Goal: Information Seeking & Learning: Understand process/instructions

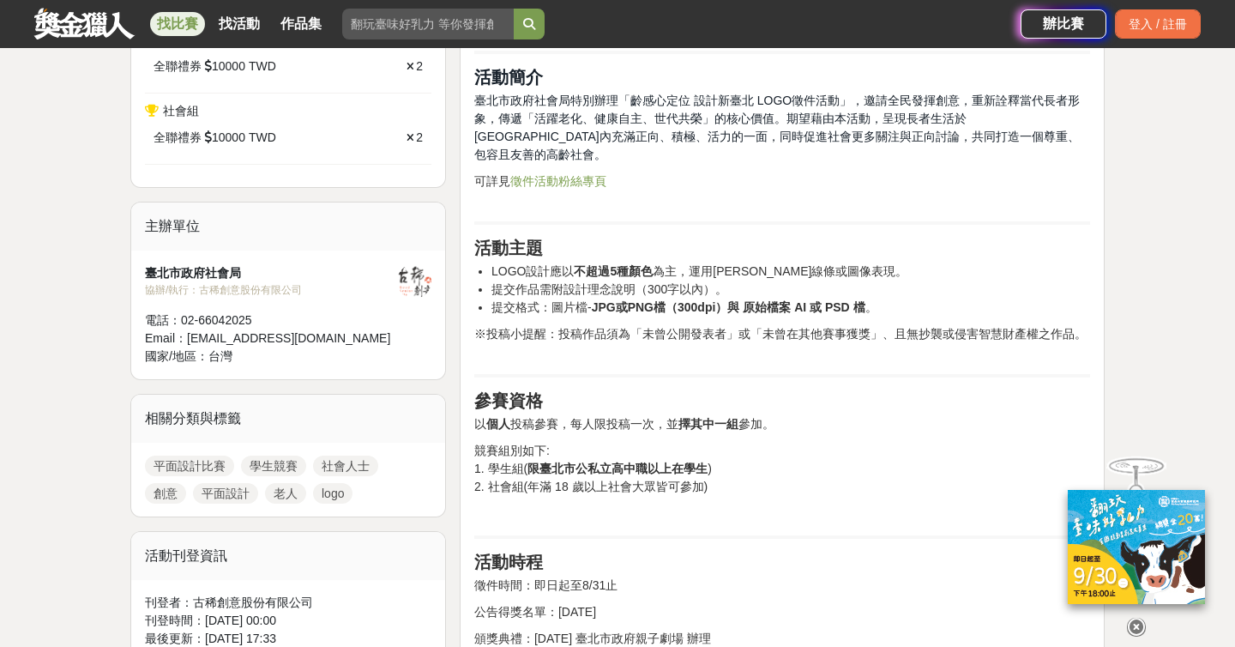
scroll to position [656, 0]
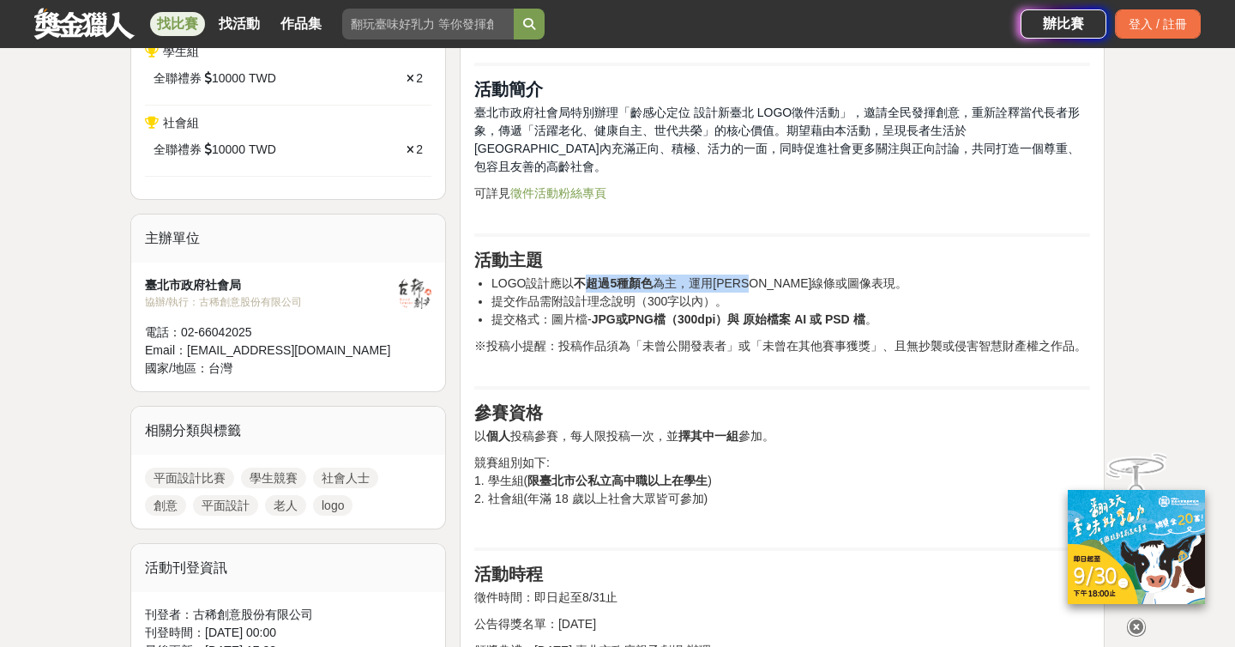
drag, startPoint x: 585, startPoint y: 264, endPoint x: 771, endPoint y: 268, distance: 186.1
click at [771, 274] on li "LOGO設計應以 不超過5種顏色 為主，運用簡潔線條或圖像表現。" at bounding box center [790, 283] width 599 height 18
click at [745, 274] on li "LOGO設計應以 不超過5種顏色 為主，運用簡潔線條或圖像表現。" at bounding box center [790, 283] width 599 height 18
drag, startPoint x: 506, startPoint y: 281, endPoint x: 647, endPoint y: 286, distance: 141.6
click at [647, 292] on li "提交作品需附設計理念說明（300字以內）。" at bounding box center [790, 301] width 599 height 18
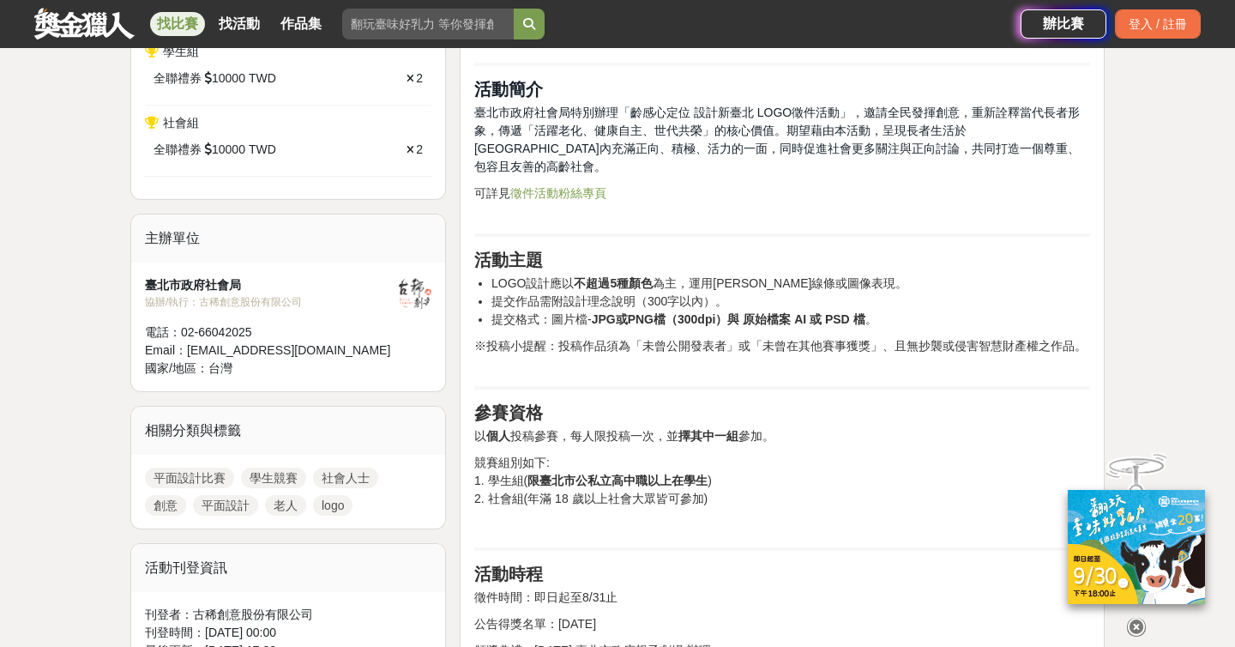
click at [616, 276] on strong "不超過5種顏色" at bounding box center [613, 283] width 79 height 14
drag, startPoint x: 533, startPoint y: 302, endPoint x: 800, endPoint y: 304, distance: 266.7
click at [800, 310] on li "提交格式：圖片檔- JPG或PNG檔（300dpi）與 原始檔案 AI 或 PSD 檔 。" at bounding box center [790, 319] width 599 height 18
click at [731, 312] on strong "JPG或PNG檔（300dpi）與 原始檔案 AI 或 PSD 檔" at bounding box center [729, 319] width 274 height 14
drag, startPoint x: 669, startPoint y: 300, endPoint x: 846, endPoint y: 300, distance: 177.5
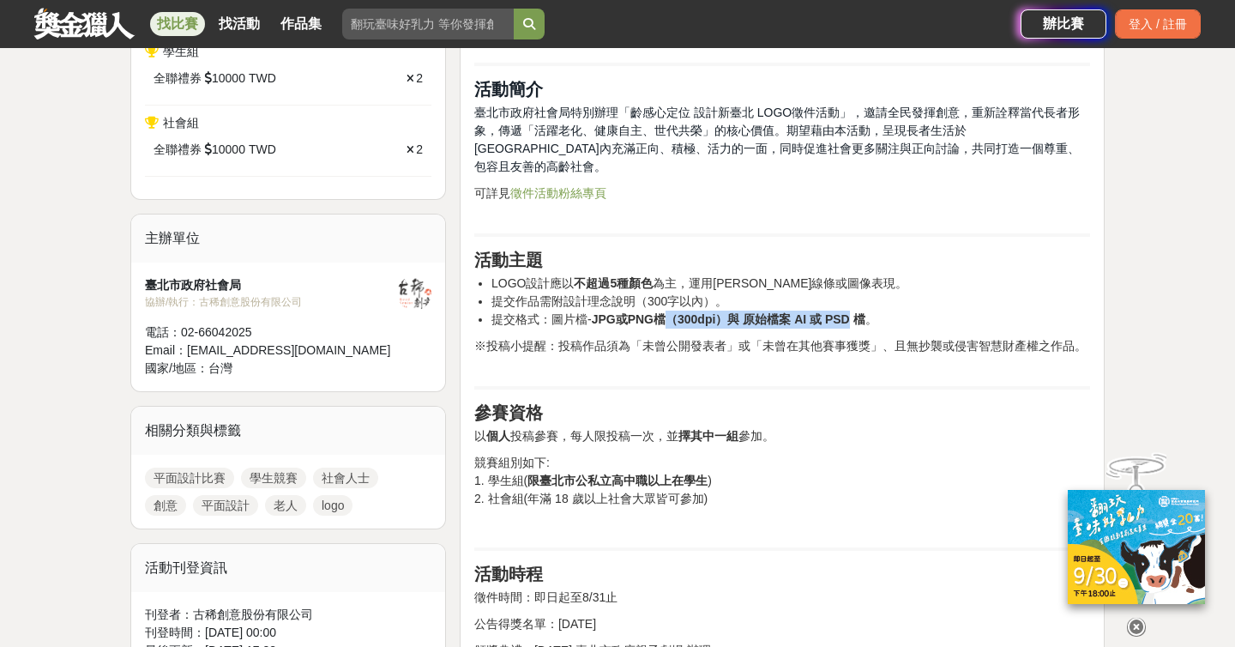
click at [846, 312] on strong "JPG或PNG檔（300dpi）與 原始檔案 AI 或 PSD 檔" at bounding box center [729, 319] width 274 height 14
click at [731, 312] on strong "JPG或PNG檔（300dpi）與 原始檔案 AI 或 PSD 檔" at bounding box center [729, 319] width 274 height 14
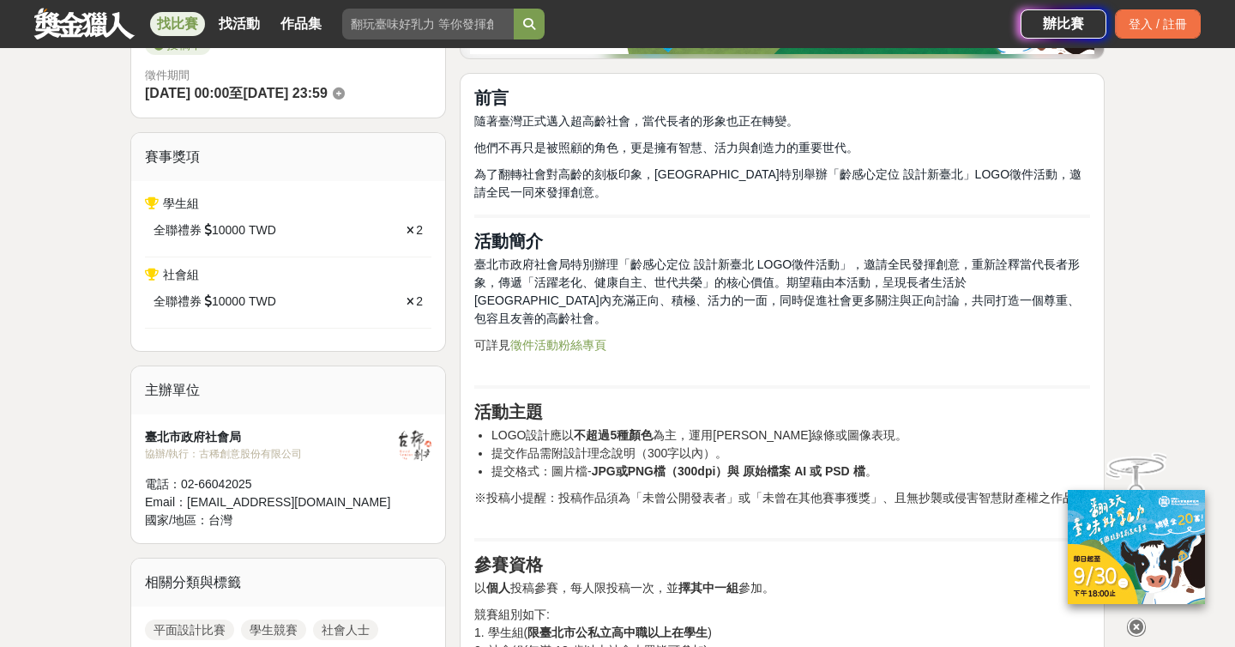
scroll to position [499, 0]
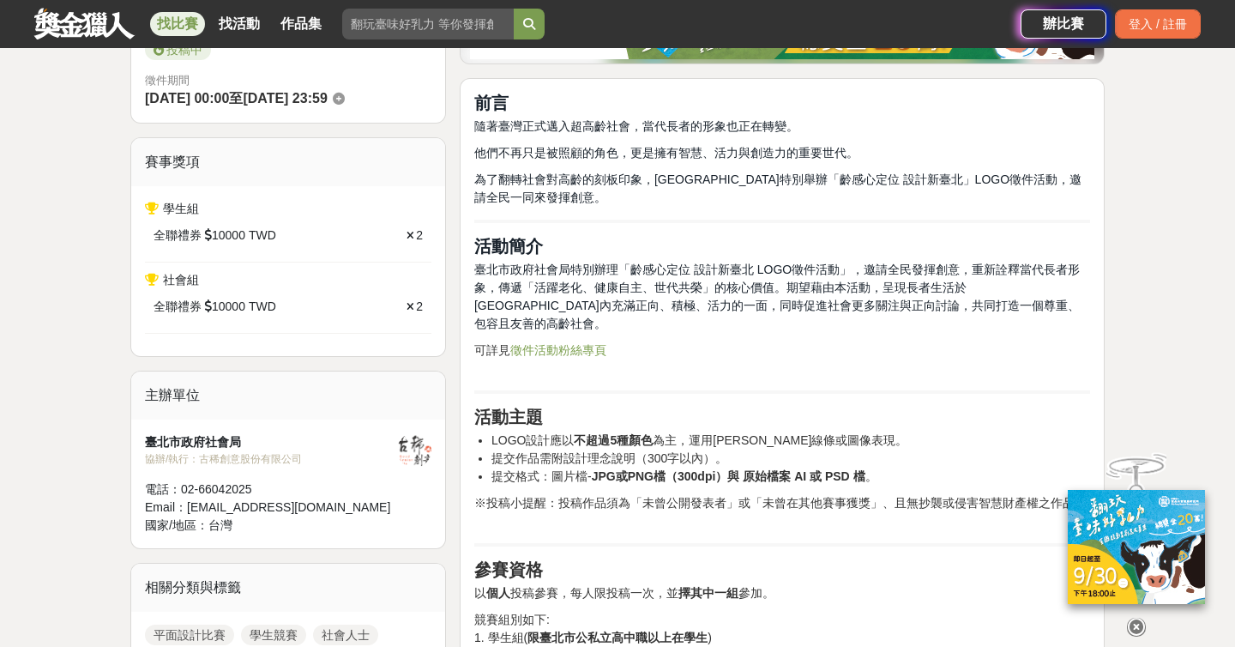
click at [596, 343] on link "徵件活動粉絲專頁" at bounding box center [558, 350] width 96 height 14
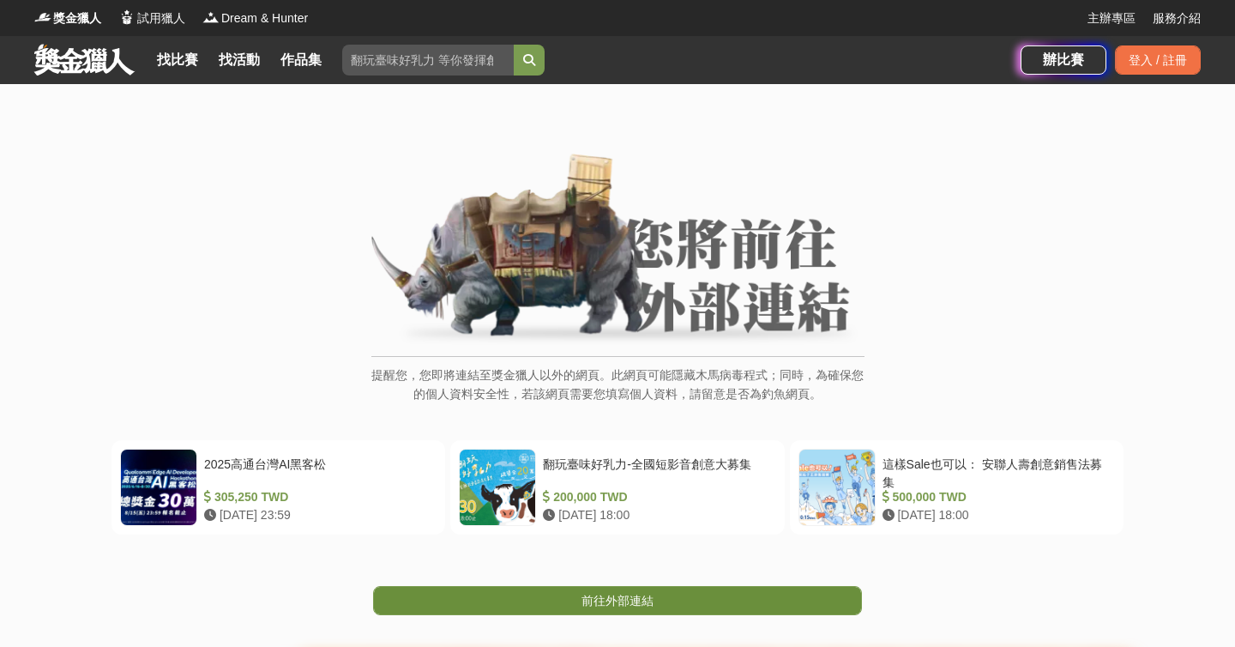
click at [619, 602] on span "前往外部連結" at bounding box center [617, 600] width 72 height 14
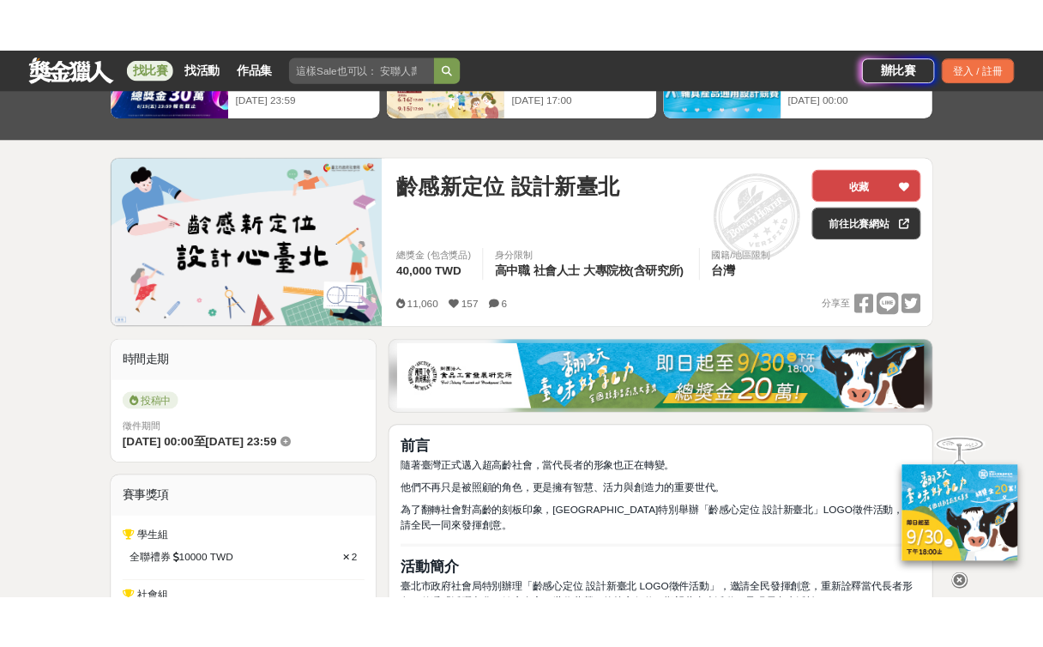
scroll to position [152, 0]
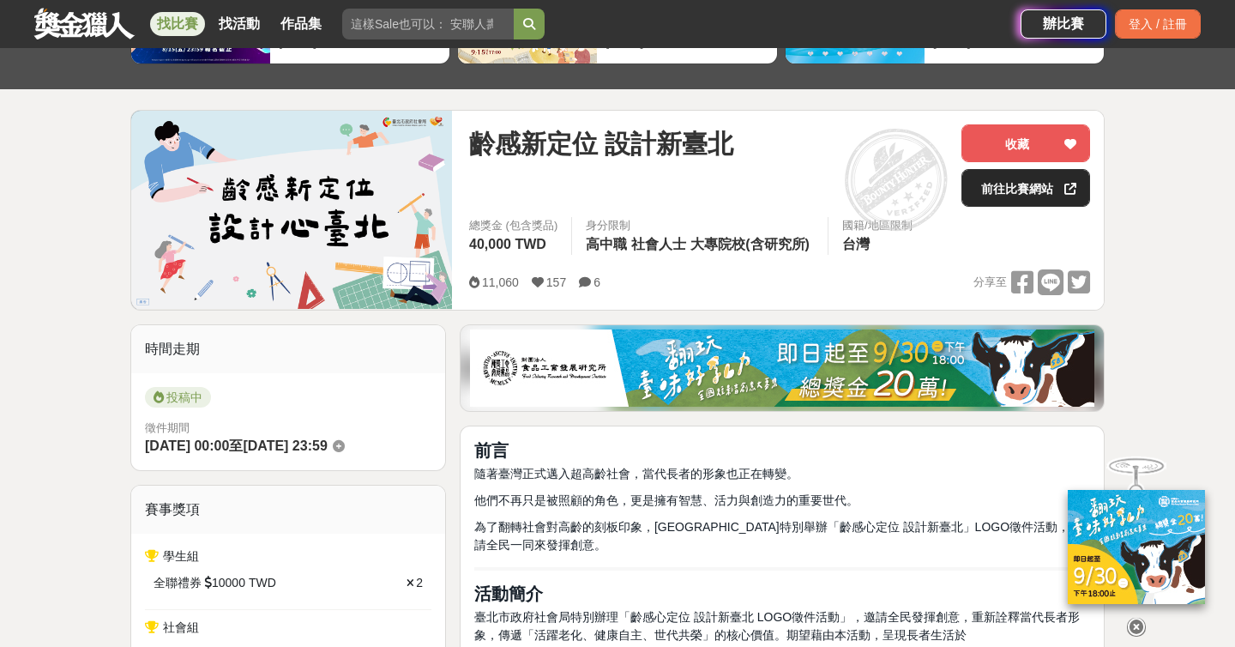
click at [1014, 196] on link "前往比賽網站" at bounding box center [1025, 188] width 129 height 38
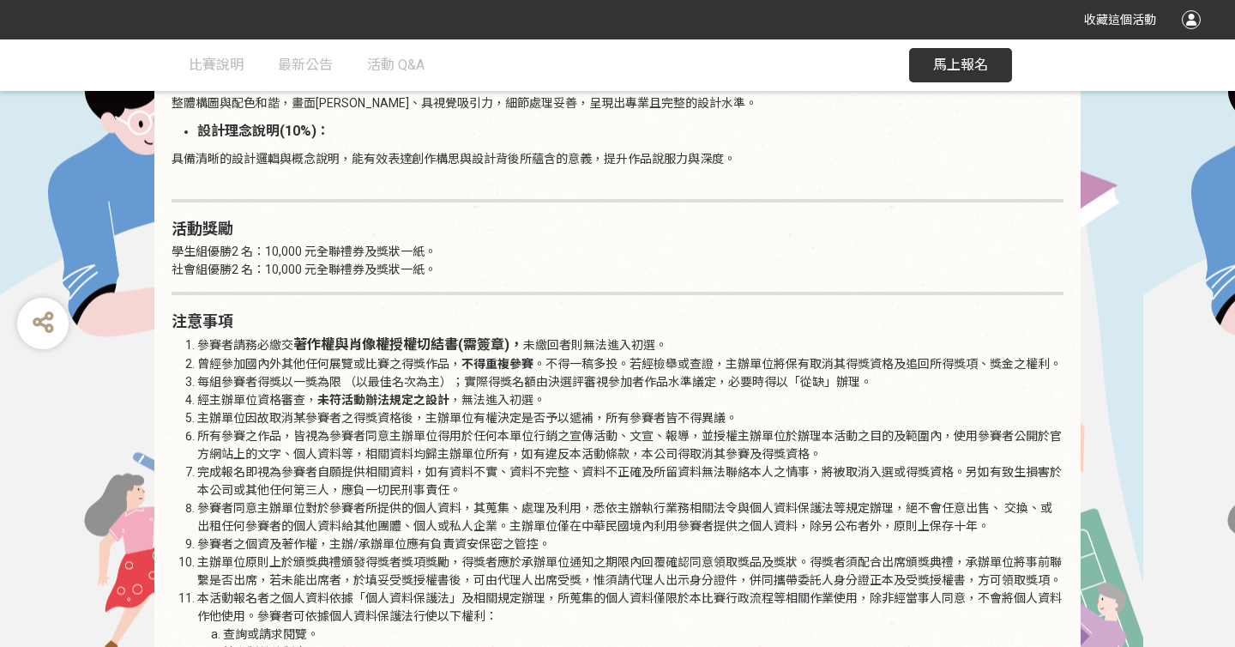
scroll to position [1970, 0]
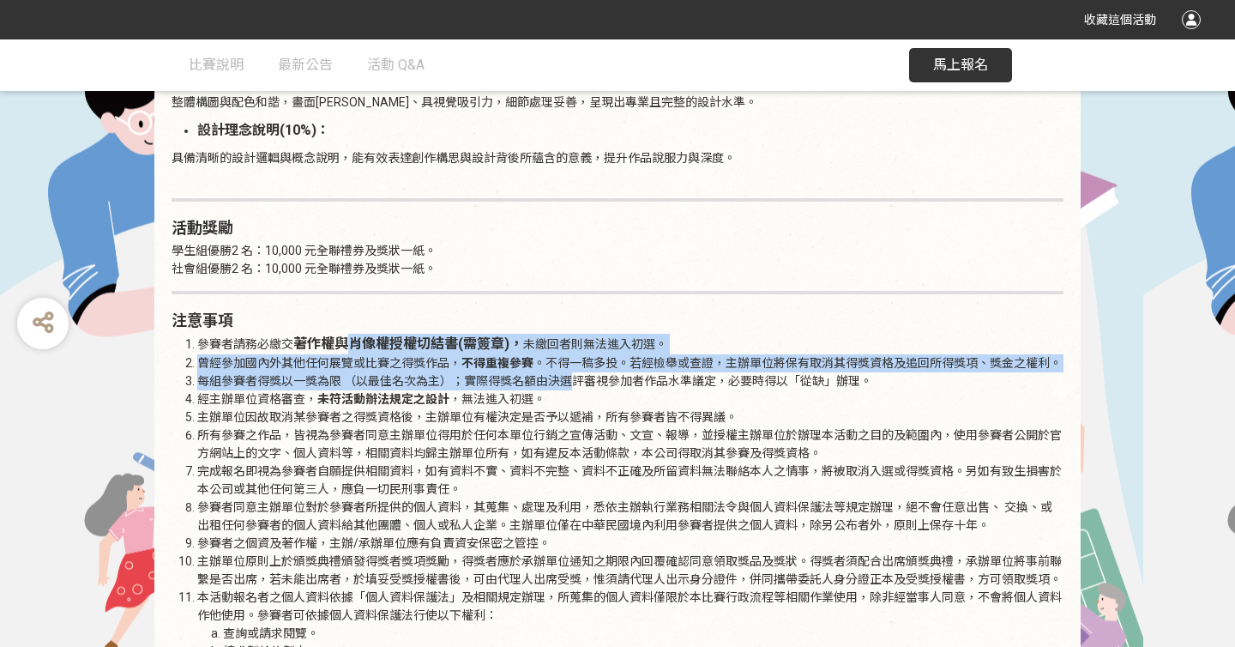
drag, startPoint x: 346, startPoint y: 328, endPoint x: 569, endPoint y: 366, distance: 225.3
click at [569, 366] on ol "參賽者請務必繳交 著作權與肖像權授權切結書(需簽章)， 未繳回者則無法進入初選 。 曾經參加國內外其他任何展覽或比賽之得獎作品， 不得重複參賽 。不得一稿多投…" at bounding box center [618, 659] width 892 height 651
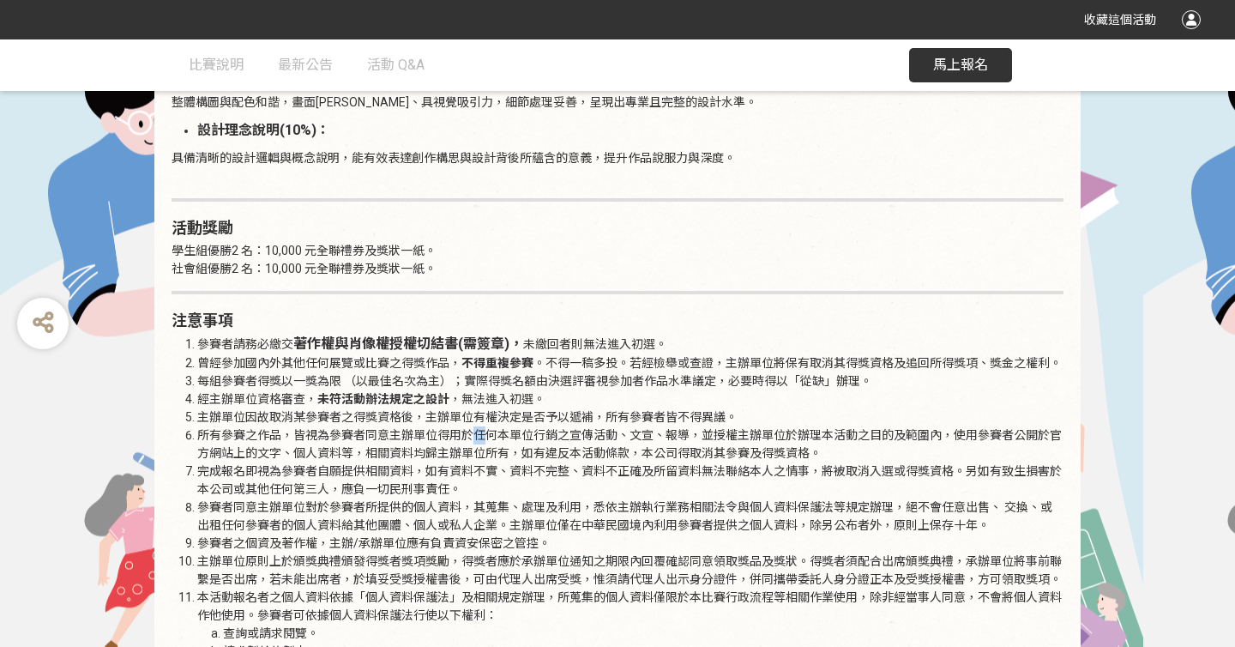
click at [478, 426] on li "所有參賽之作品，皆視為參賽者同意主辦單位得用於任何本單位行銷之宣傳活動、文宣、報導，並授權主辦單位於辦理本活動之目的及範圍內，使用參賽者公開於官方網站上的文字…" at bounding box center [630, 444] width 866 height 36
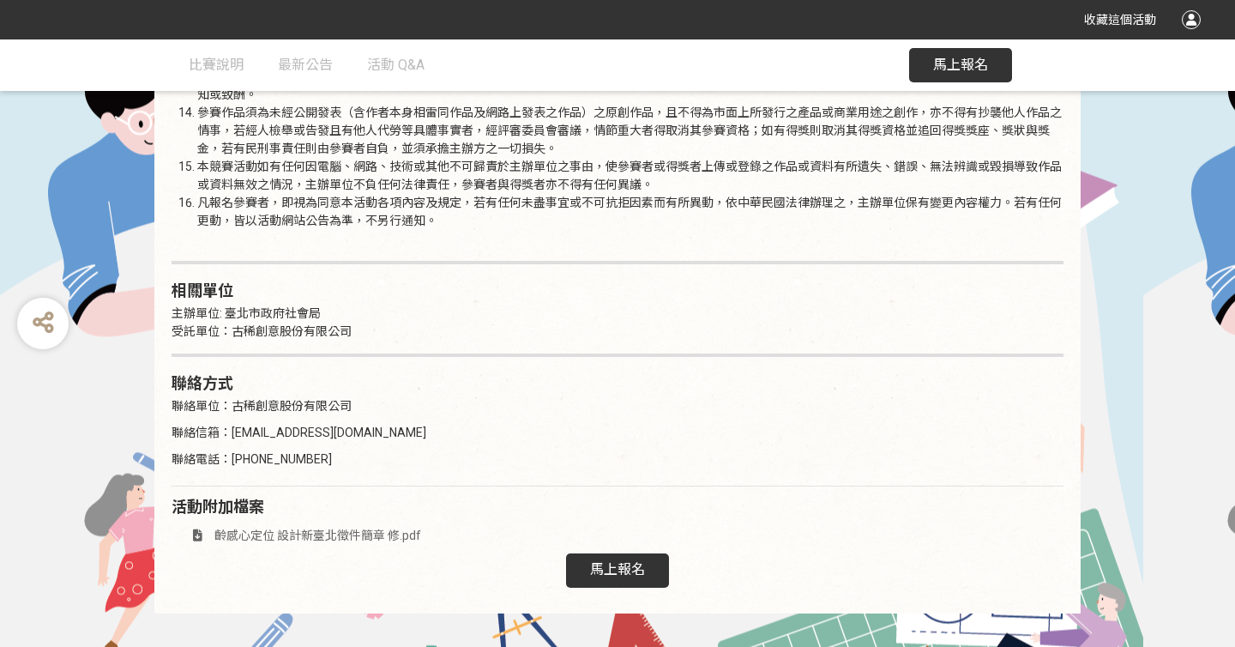
scroll to position [2839, 0]
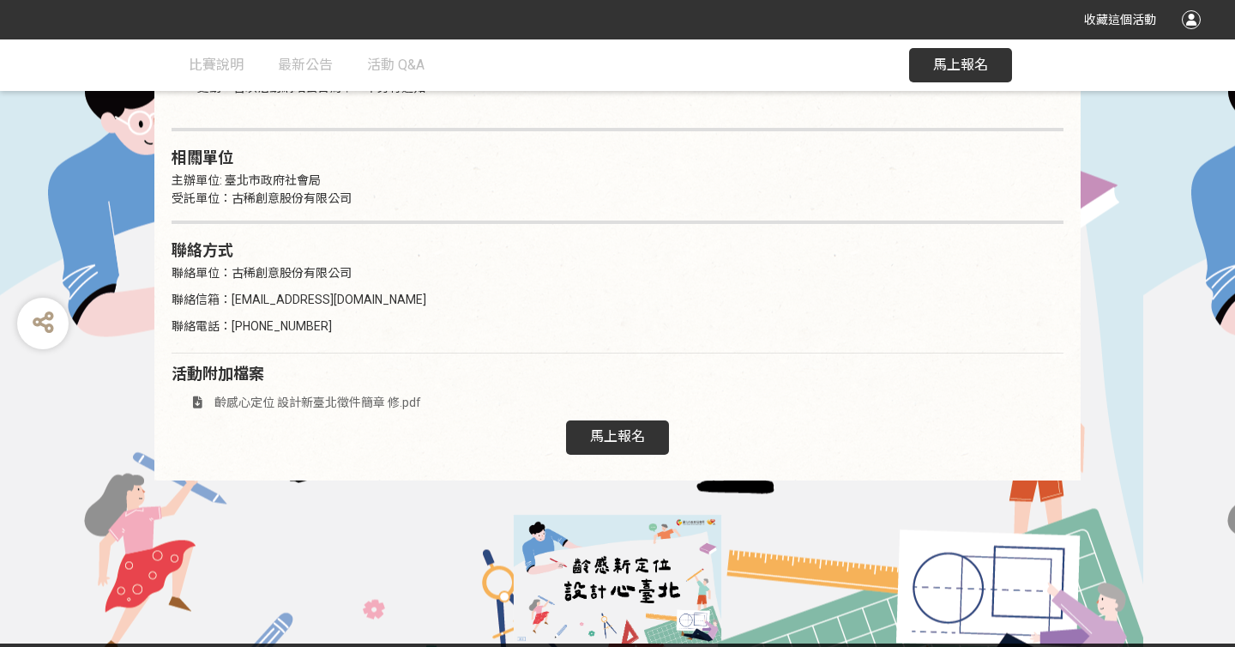
click at [392, 395] on span "齡感心定位 設計新臺北徵件簡章 修.pdf" at bounding box center [317, 402] width 207 height 14
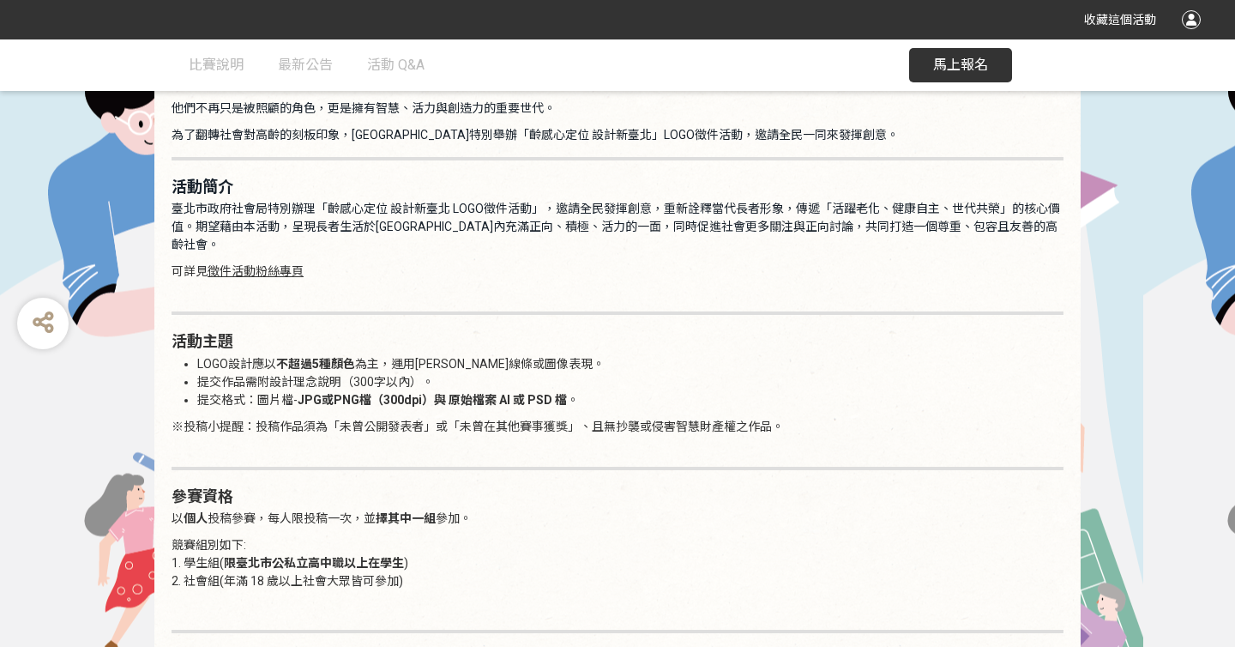
scroll to position [1042, 0]
